Goal: Submit feedback/report problem

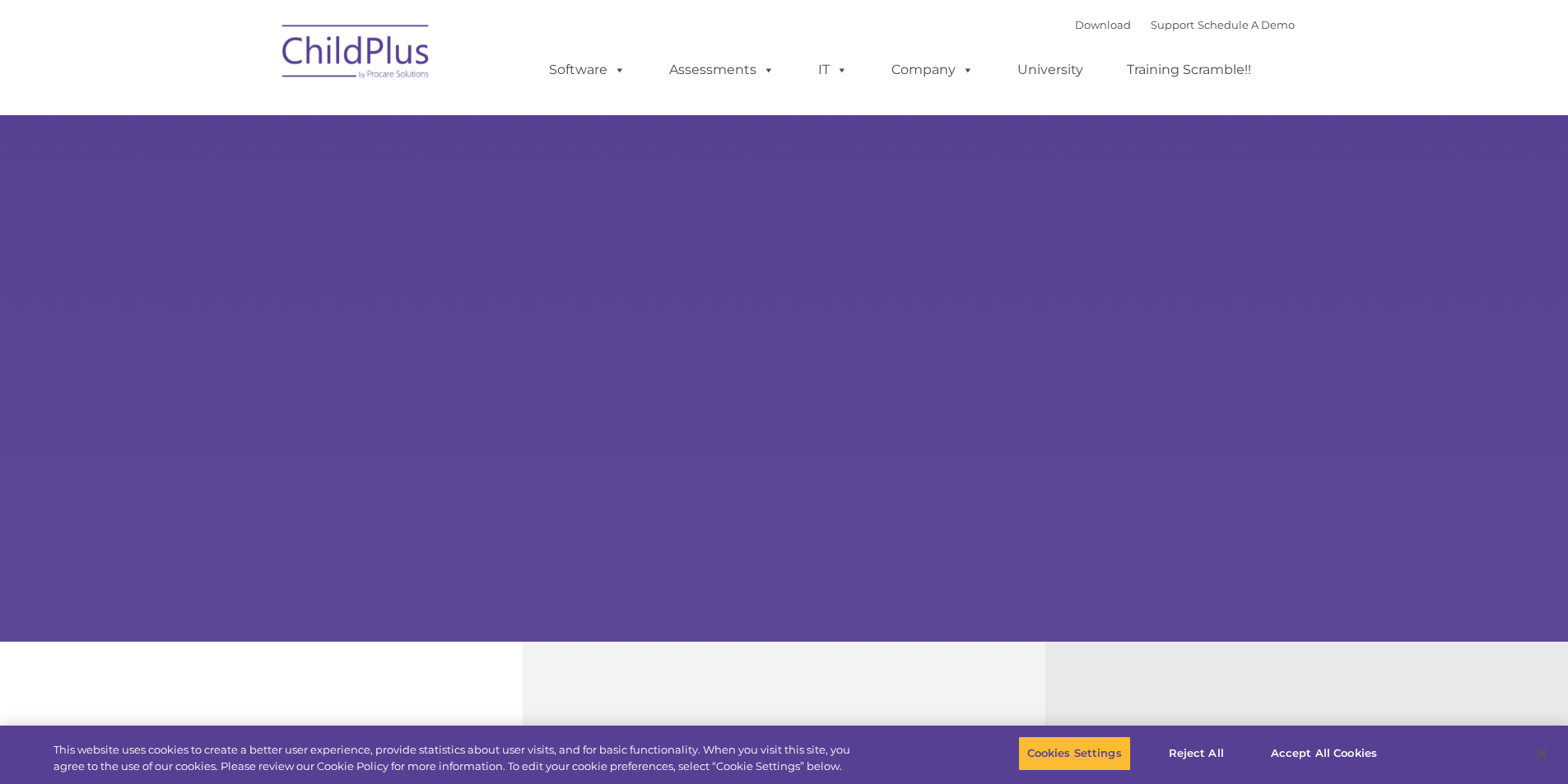
select select "MEDIUM"
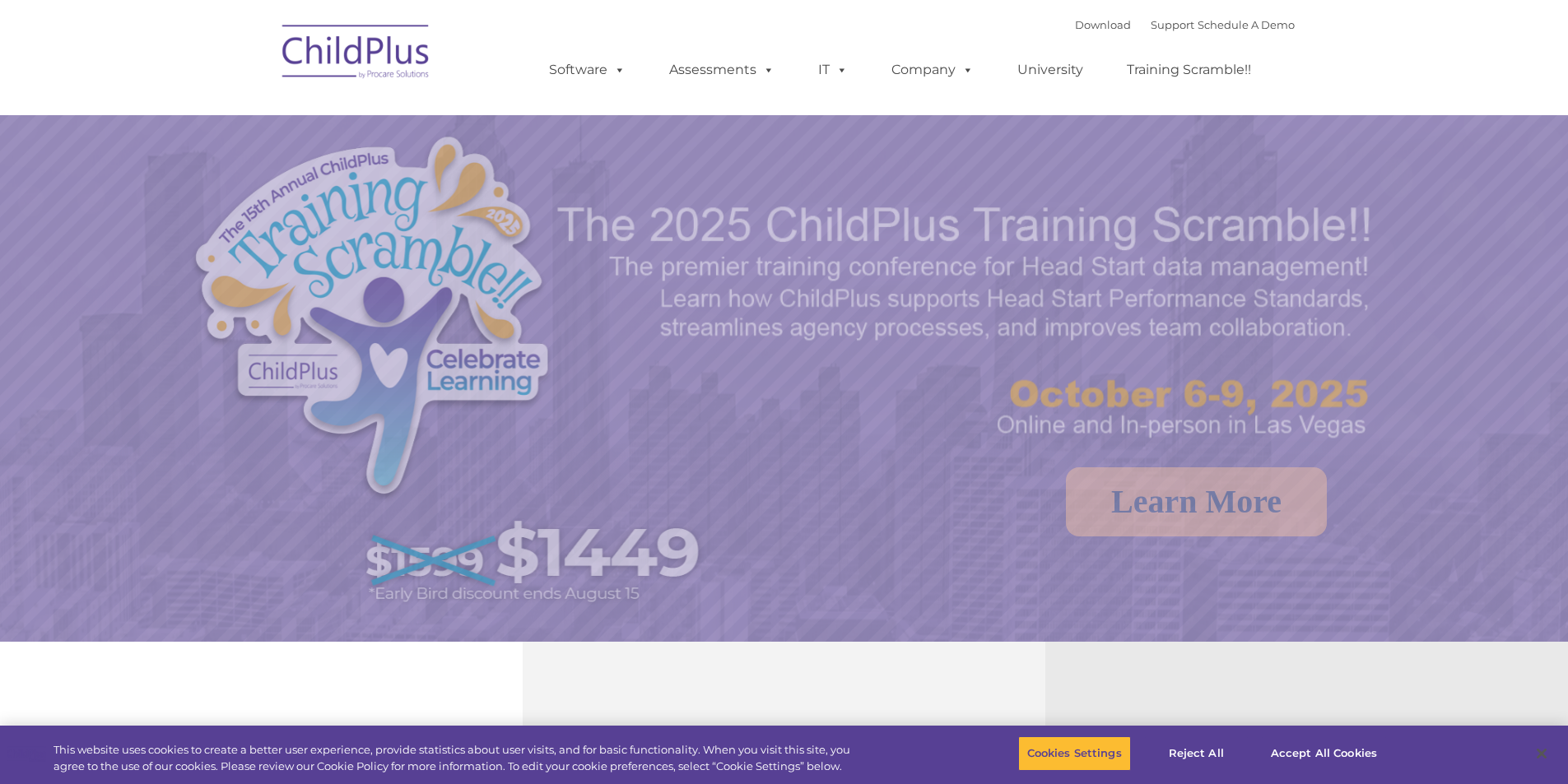
select select "MEDIUM"
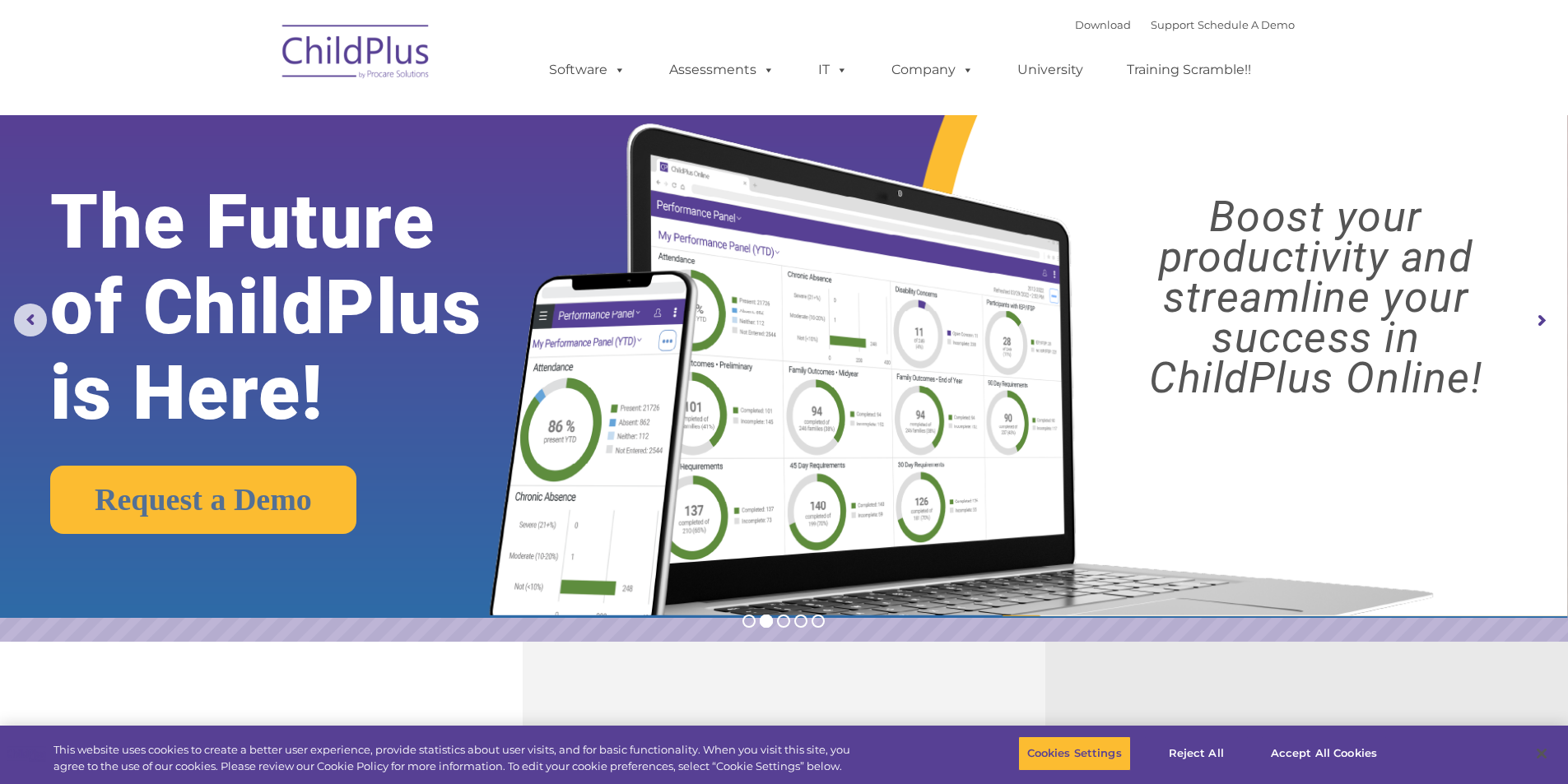
click at [1541, 322] on rs-arrow at bounding box center [1541, 321] width 33 height 33
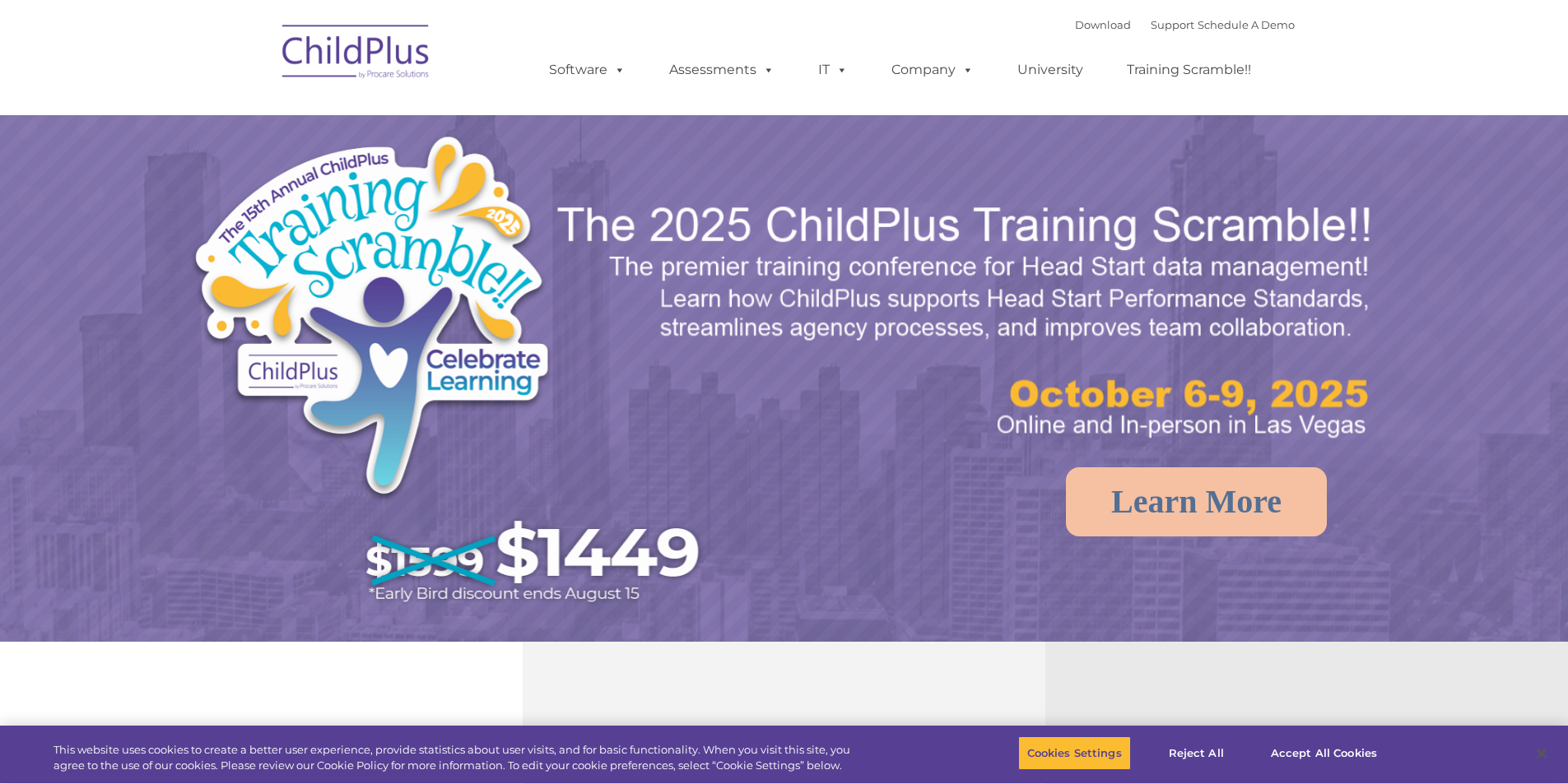
select select "MEDIUM"
